Goal: Obtain resource: Obtain resource

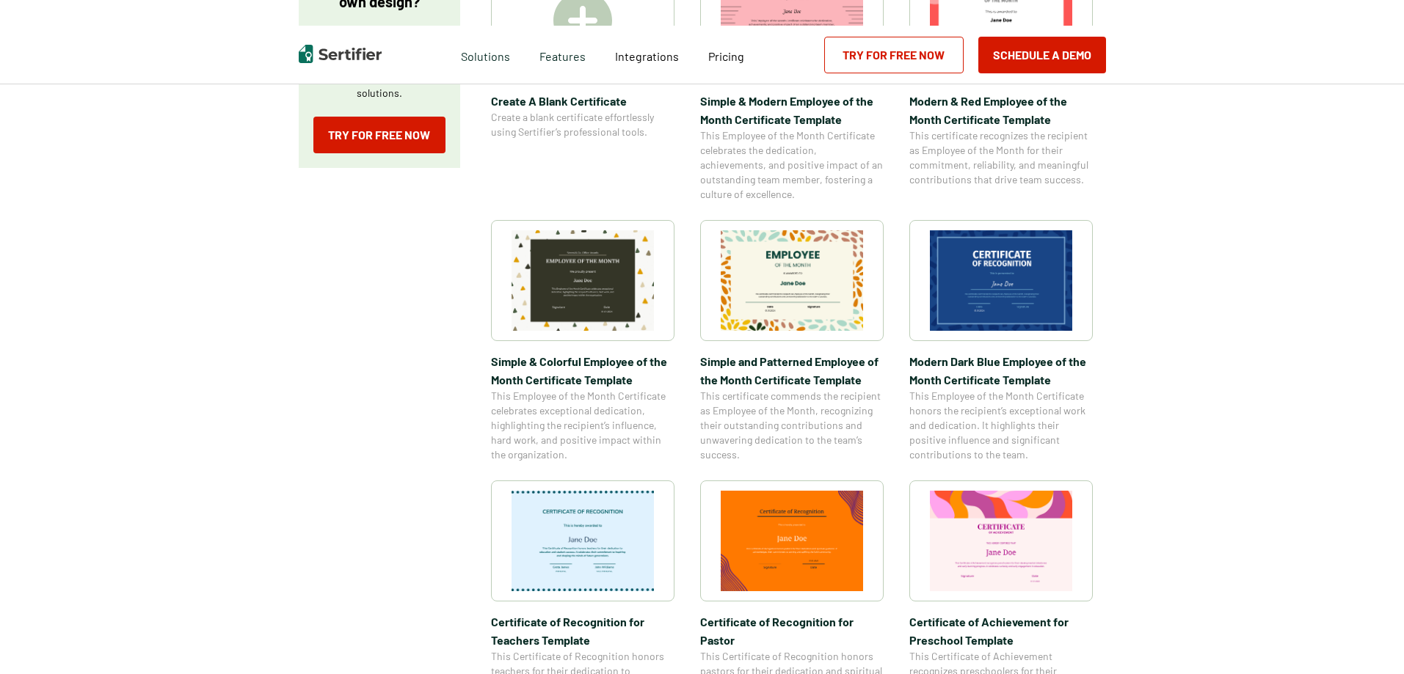
scroll to position [367, 0]
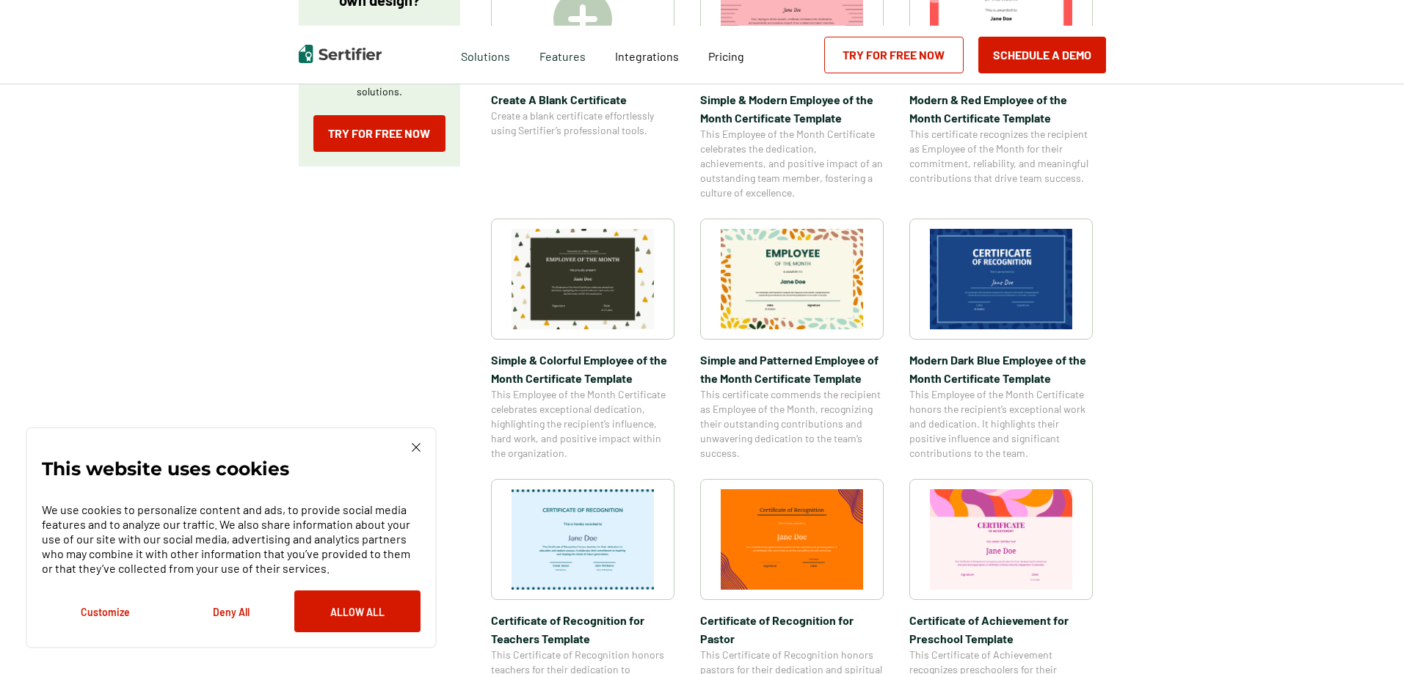
click at [1025, 321] on img at bounding box center [1001, 279] width 142 height 101
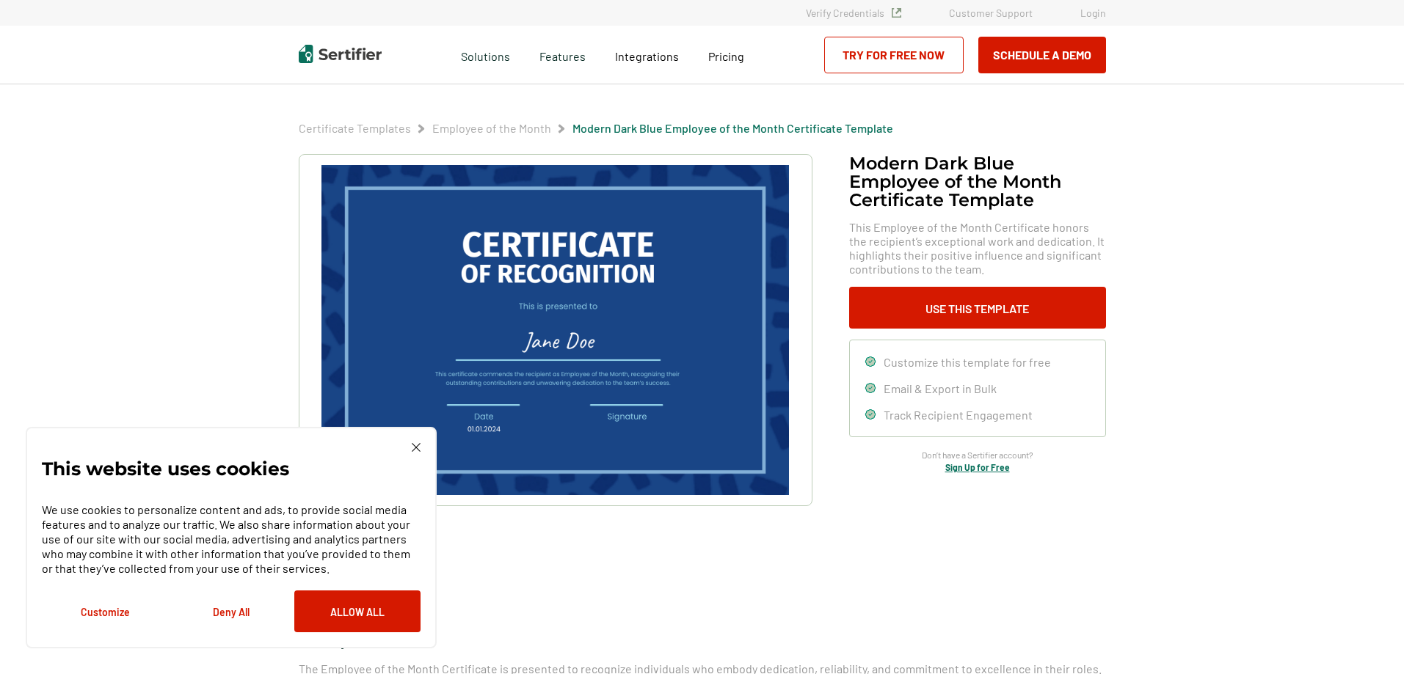
click at [412, 444] on img at bounding box center [416, 447] width 9 height 9
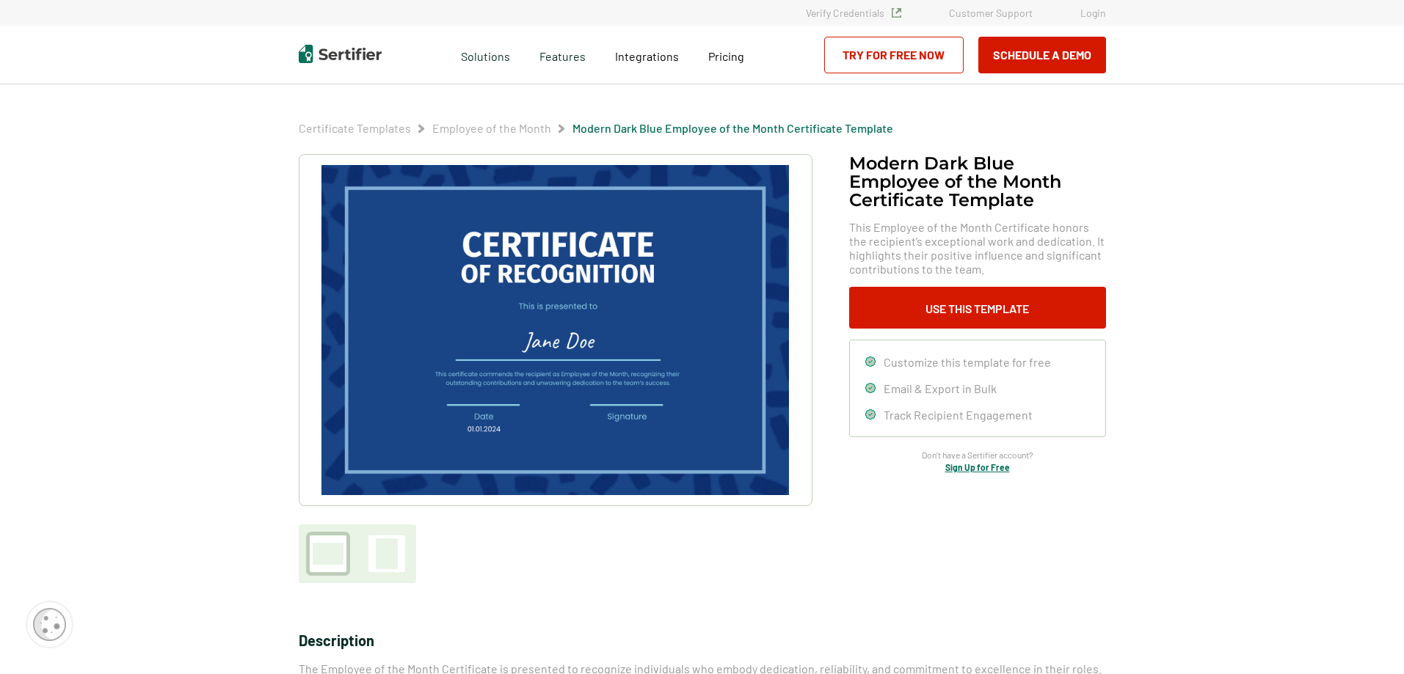
drag, startPoint x: 506, startPoint y: 415, endPoint x: 745, endPoint y: 574, distance: 287.3
click at [745, 574] on div at bounding box center [556, 368] width 514 height 429
click at [525, 410] on img at bounding box center [554, 330] width 467 height 330
click at [342, 316] on img at bounding box center [554, 330] width 467 height 330
click at [361, 316] on img at bounding box center [554, 330] width 467 height 330
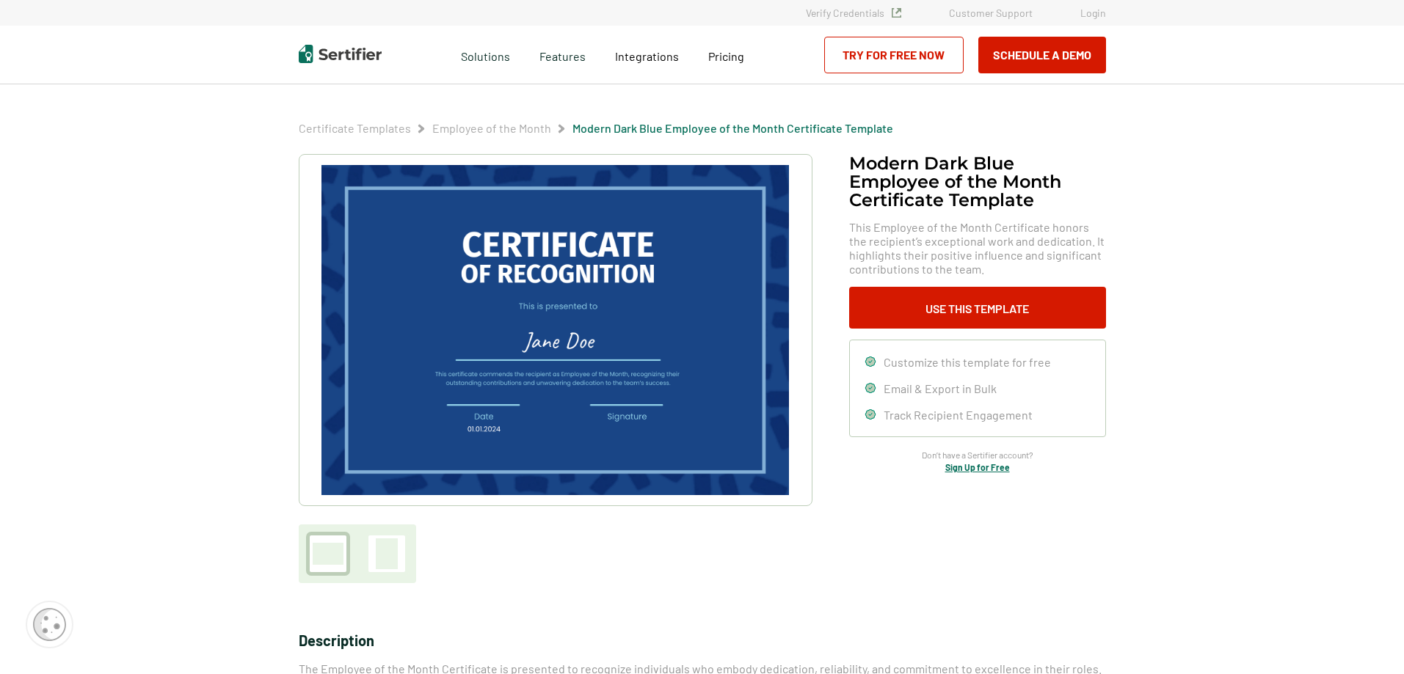
drag, startPoint x: 360, startPoint y: 451, endPoint x: 382, endPoint y: 416, distance: 41.3
click at [382, 416] on img at bounding box center [554, 330] width 467 height 330
